Goal: Contribute content

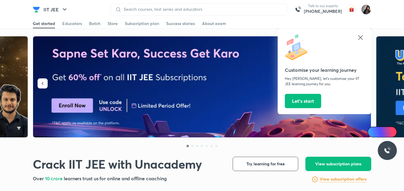
click at [360, 38] on icon at bounding box center [360, 37] width 4 height 4
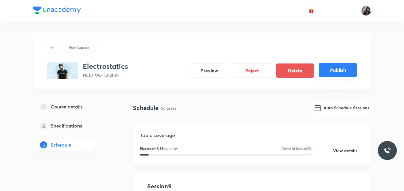
click at [336, 73] on button "Publish" at bounding box center [338, 70] width 38 height 14
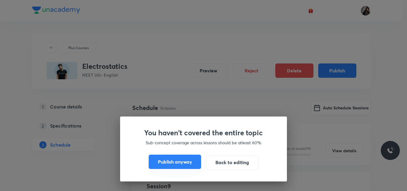
click at [165, 165] on button "Publish anyway" at bounding box center [175, 162] width 52 height 14
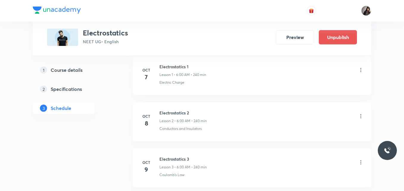
scroll to position [344, 0]
click at [143, 48] on div "Plus Courses Electrostatics NEET UG • English Preview Unpublish" at bounding box center [202, 27] width 339 height 55
